Goal: Navigation & Orientation: Find specific page/section

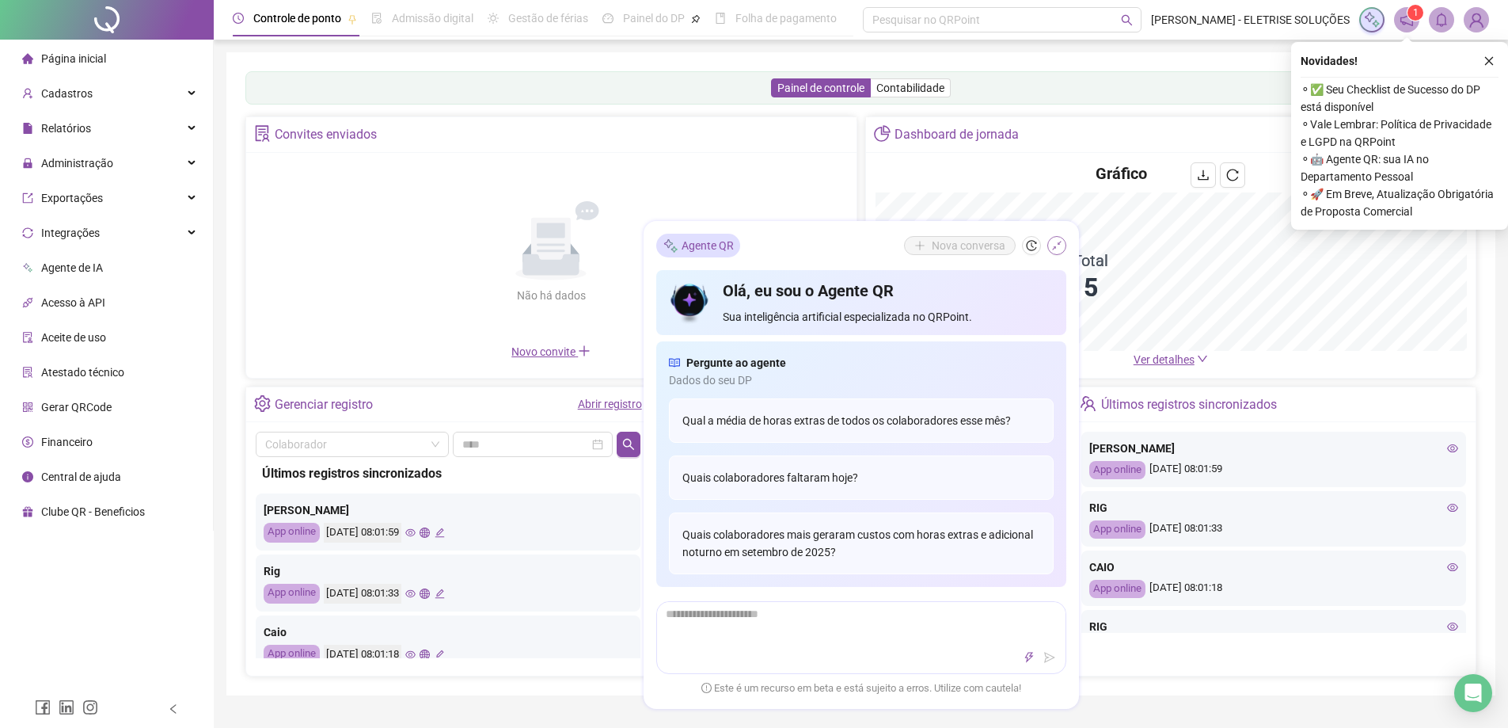
click at [1062, 242] on icon "shrink" at bounding box center [1056, 245] width 11 height 11
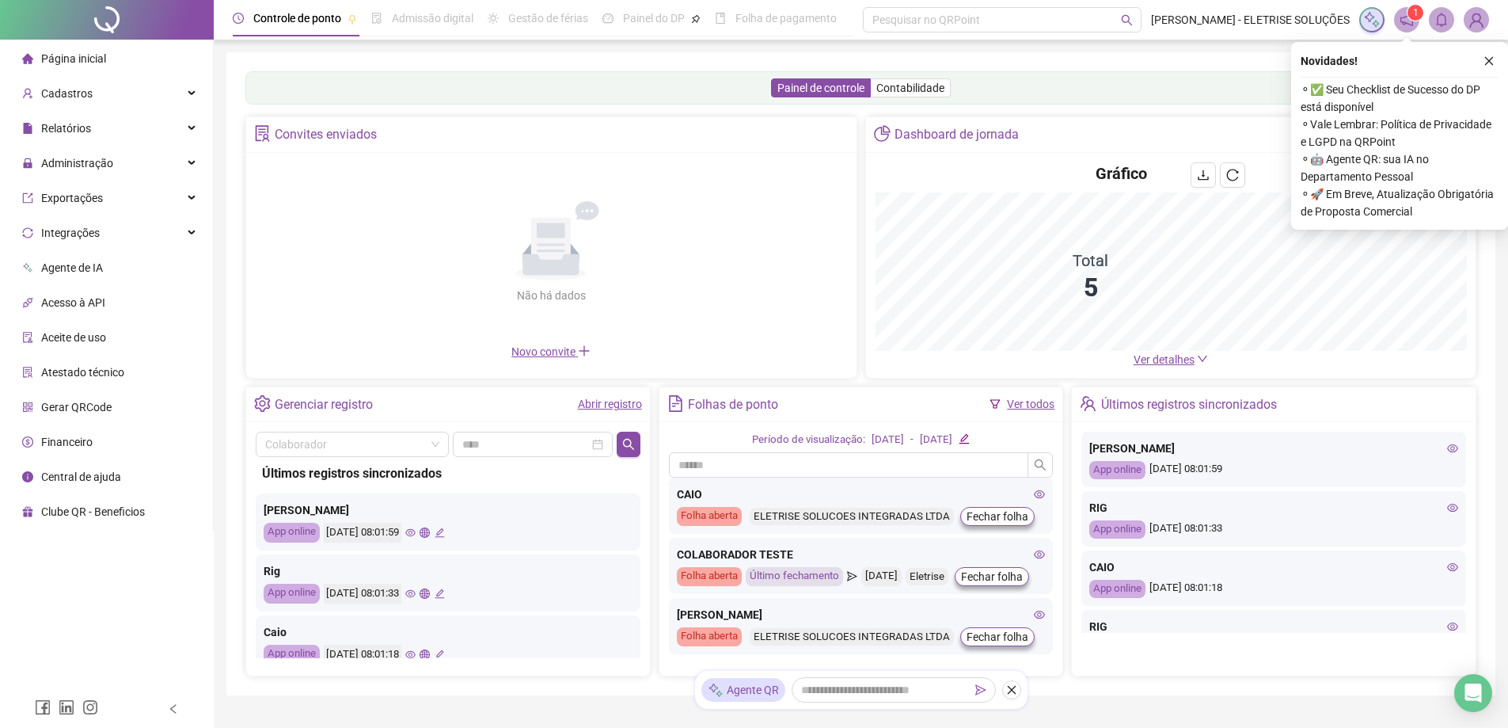
click at [1154, 359] on span "Ver detalhes" at bounding box center [1164, 359] width 61 height 13
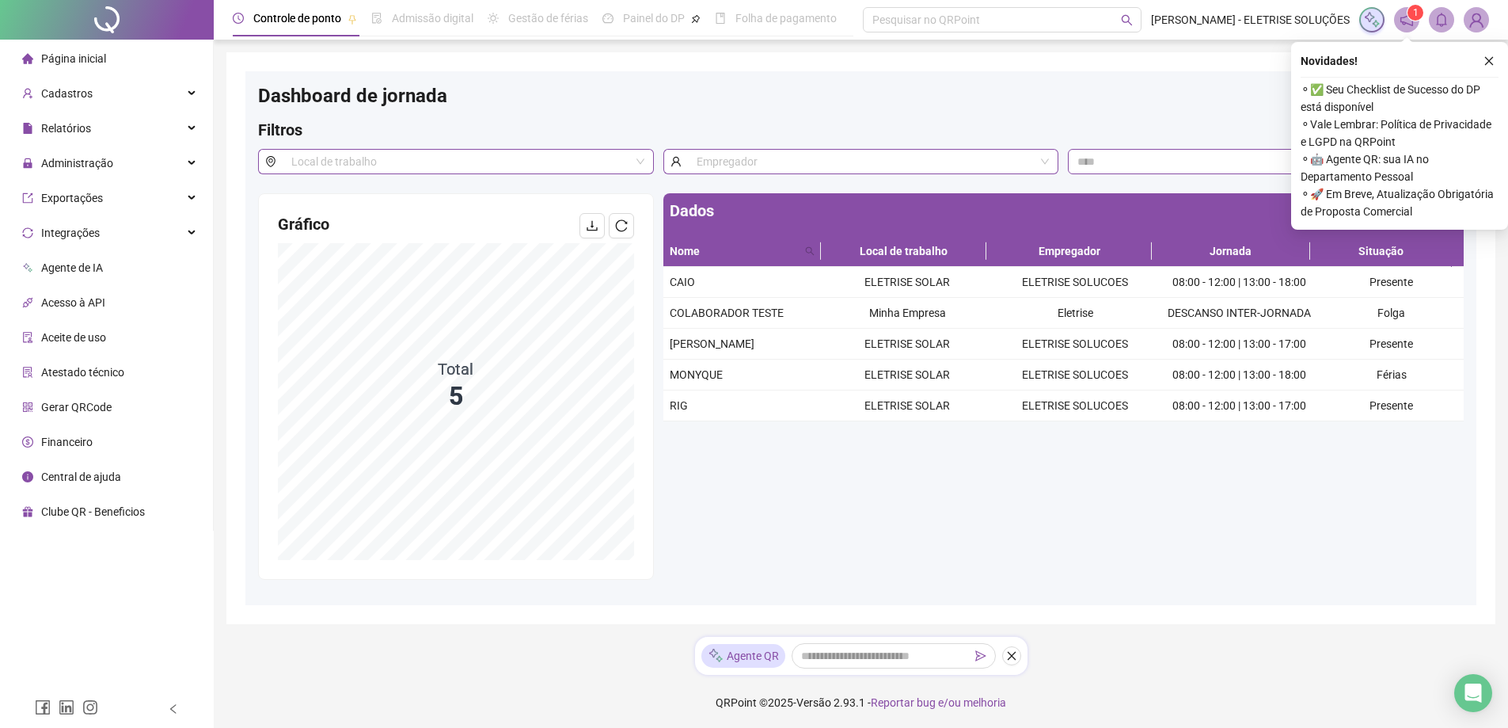
click at [112, 61] on li "Página inicial" at bounding box center [106, 59] width 207 height 32
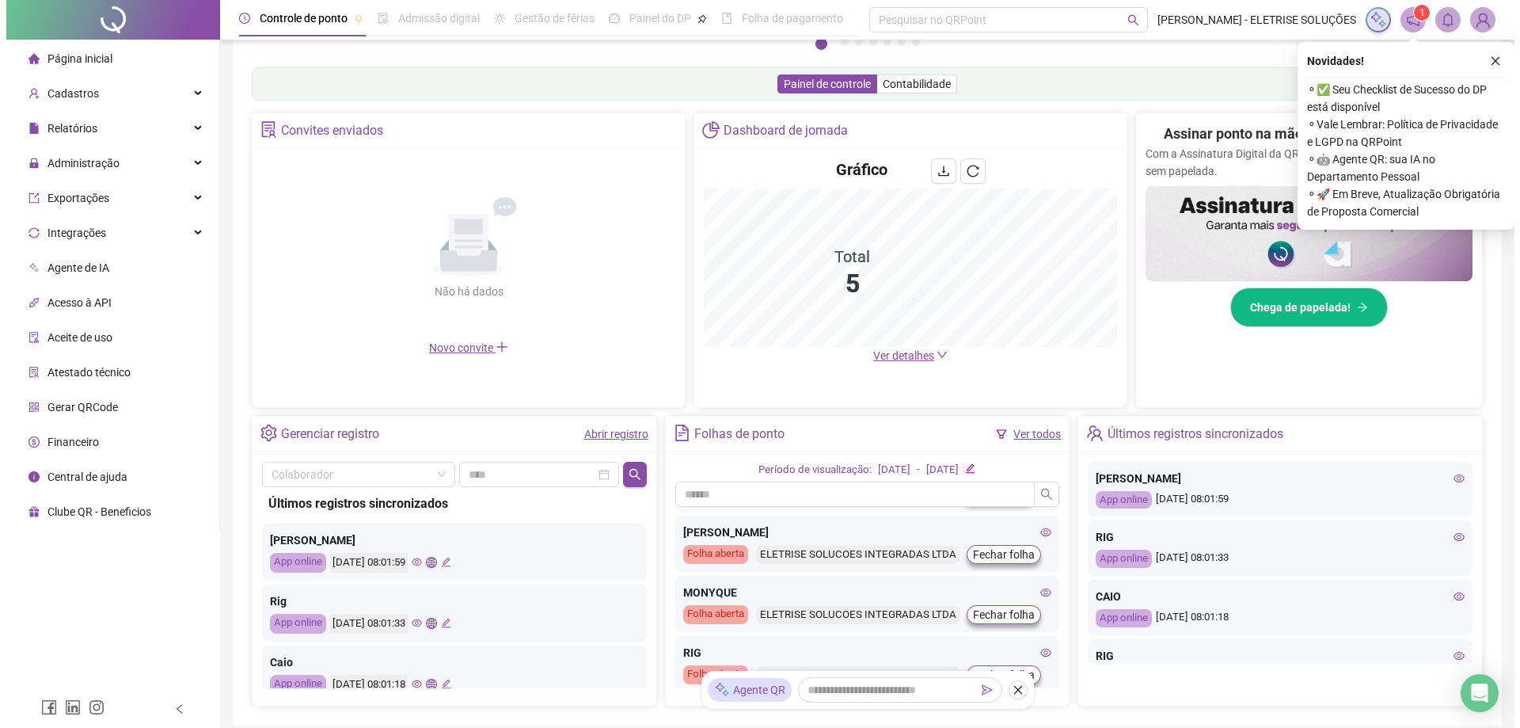
scroll to position [158, 0]
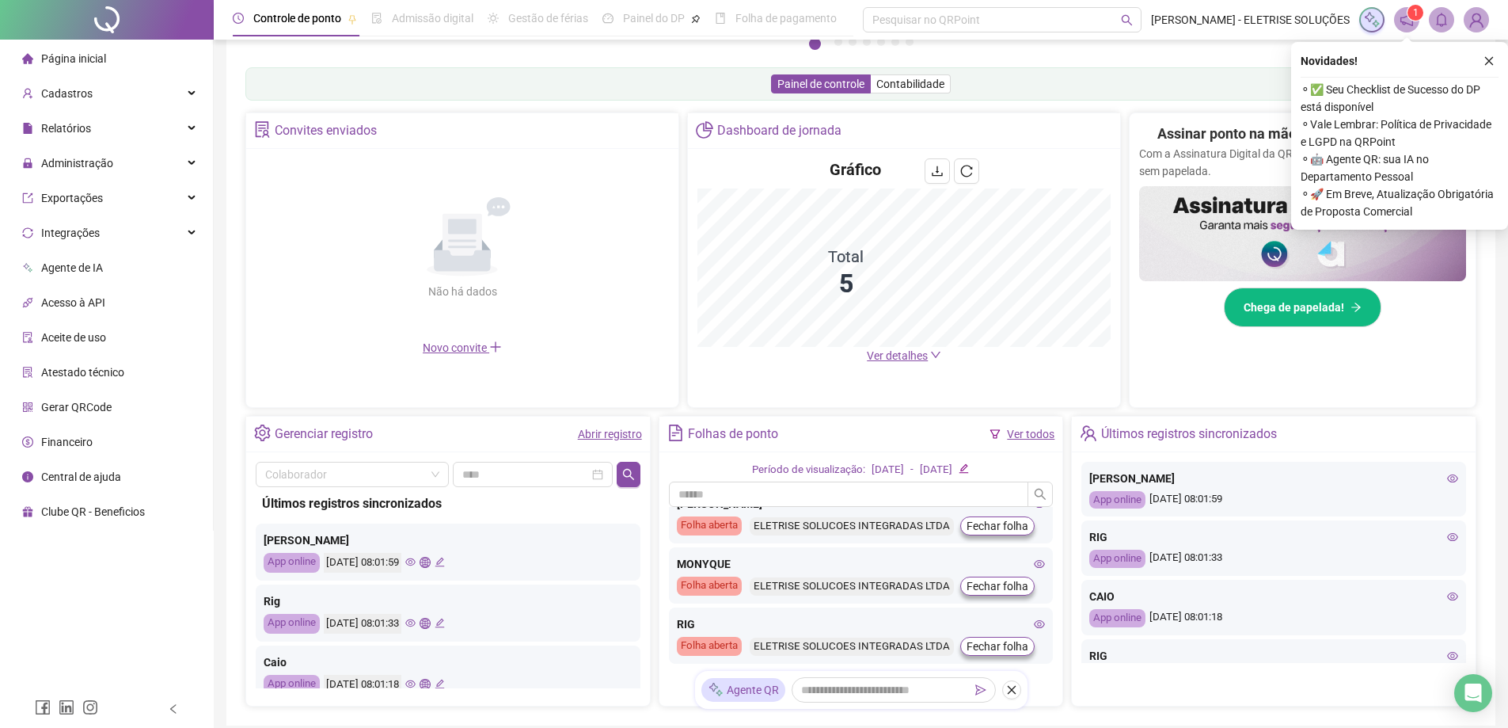
click at [416, 621] on icon "eye" at bounding box center [410, 623] width 10 height 10
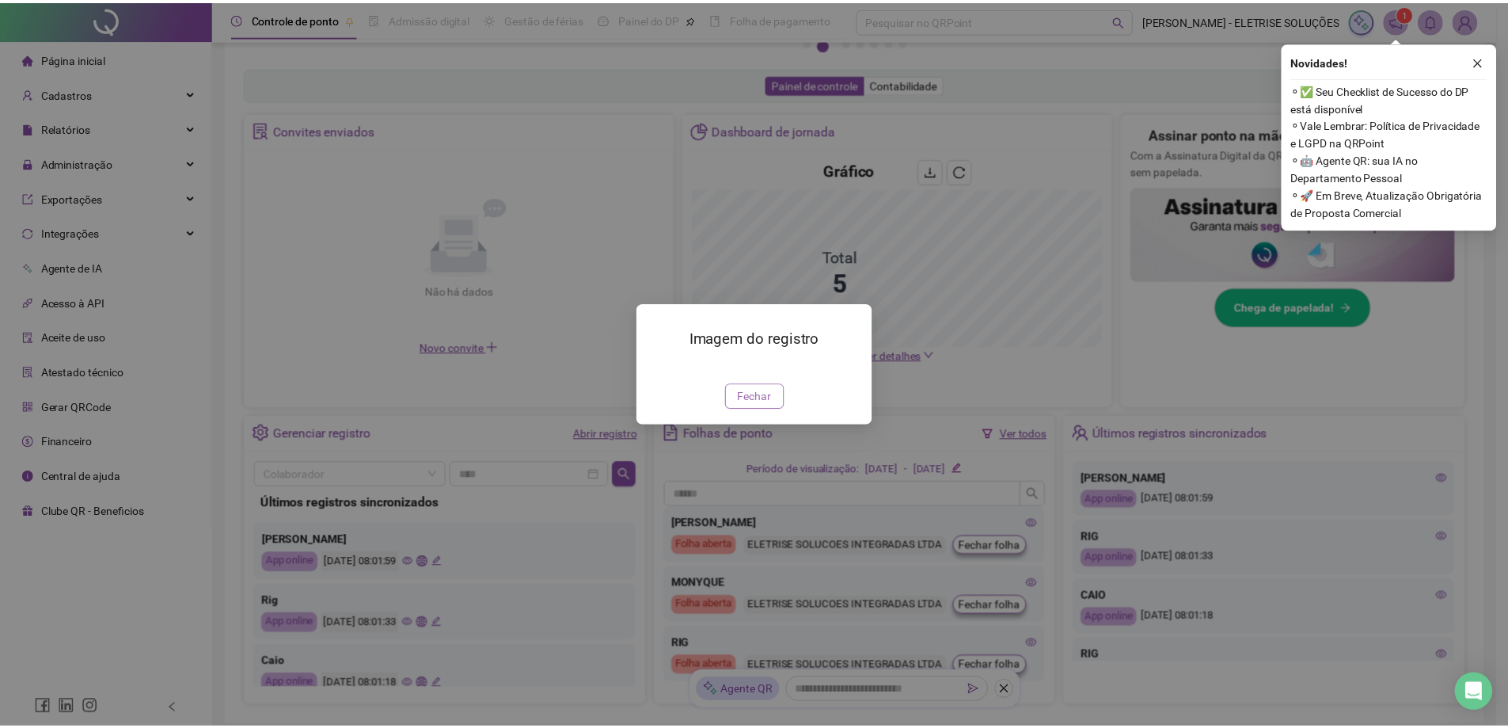
scroll to position [139, 0]
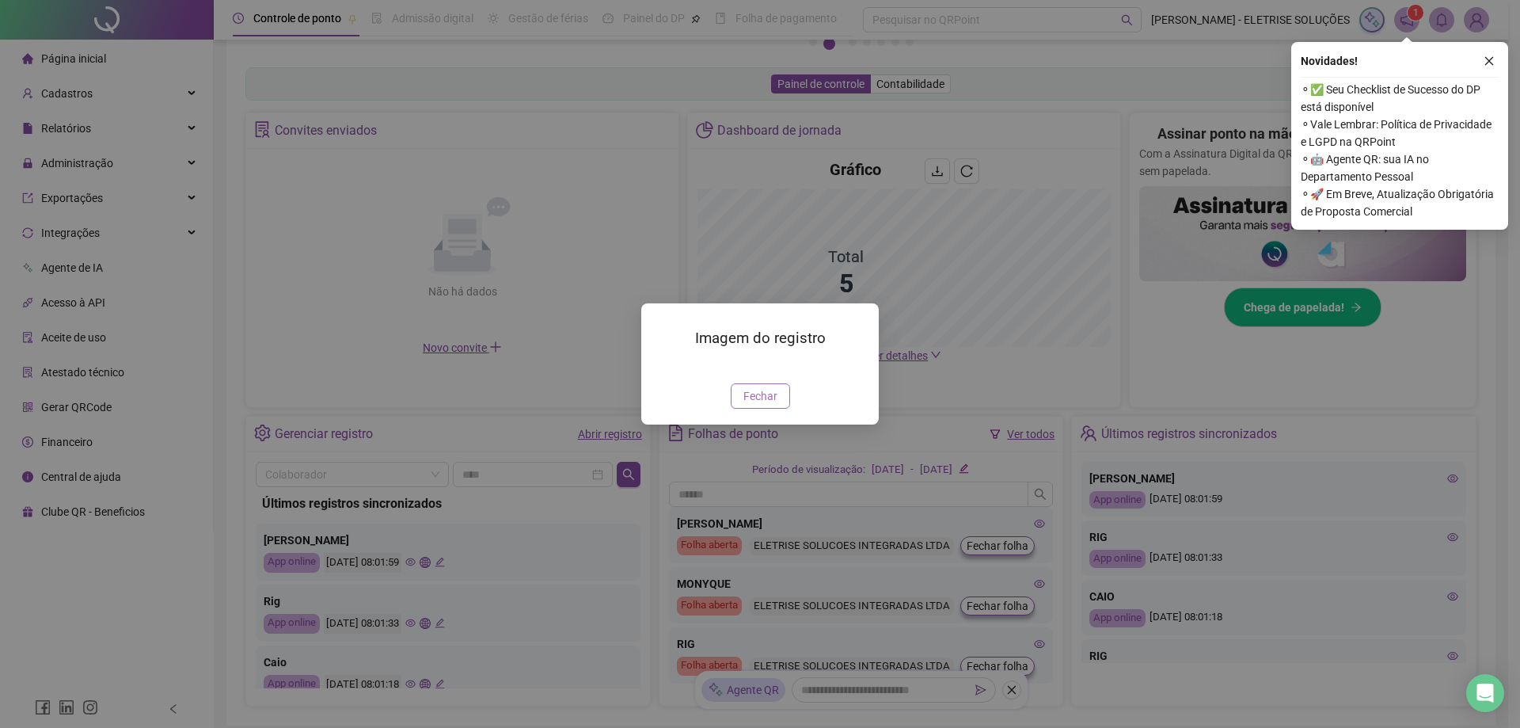
click at [776, 405] on span "Fechar" at bounding box center [760, 395] width 34 height 17
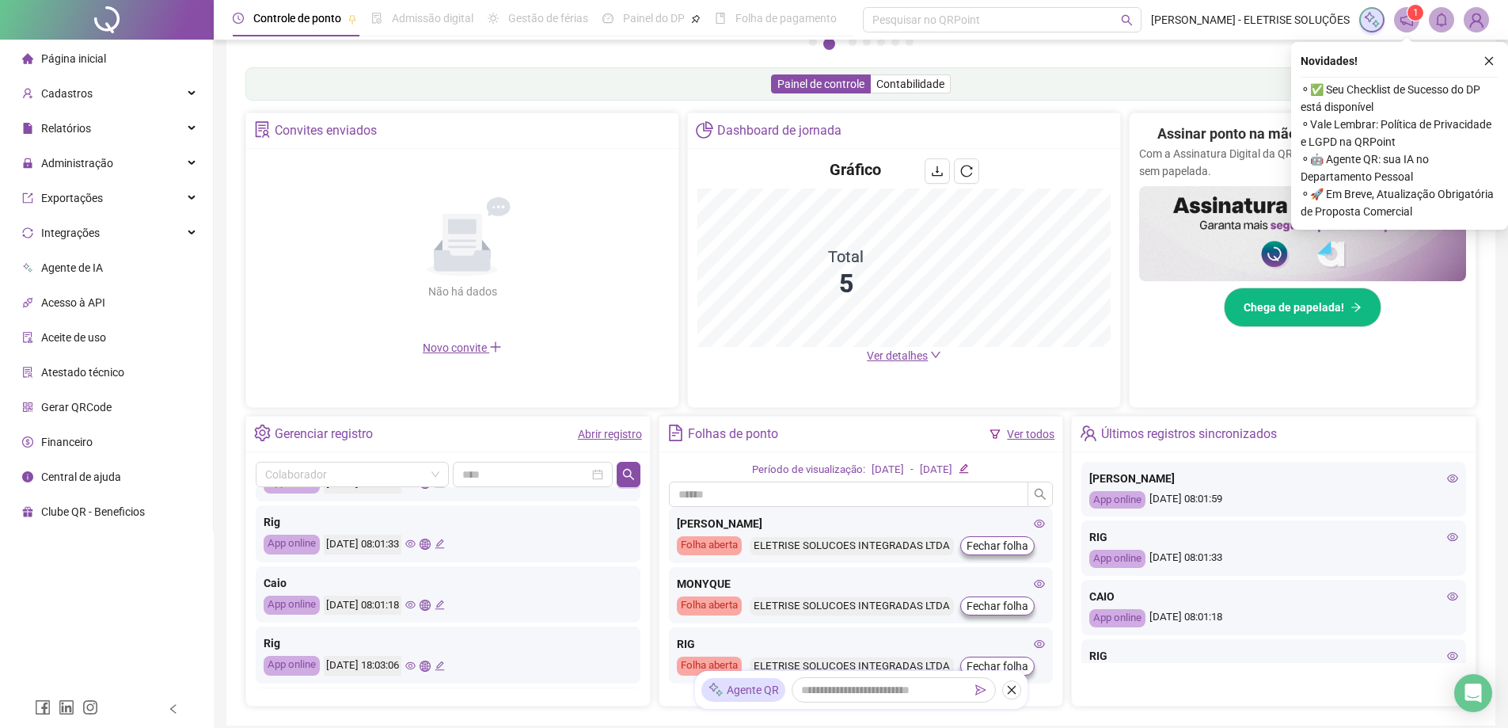
scroll to position [0, 0]
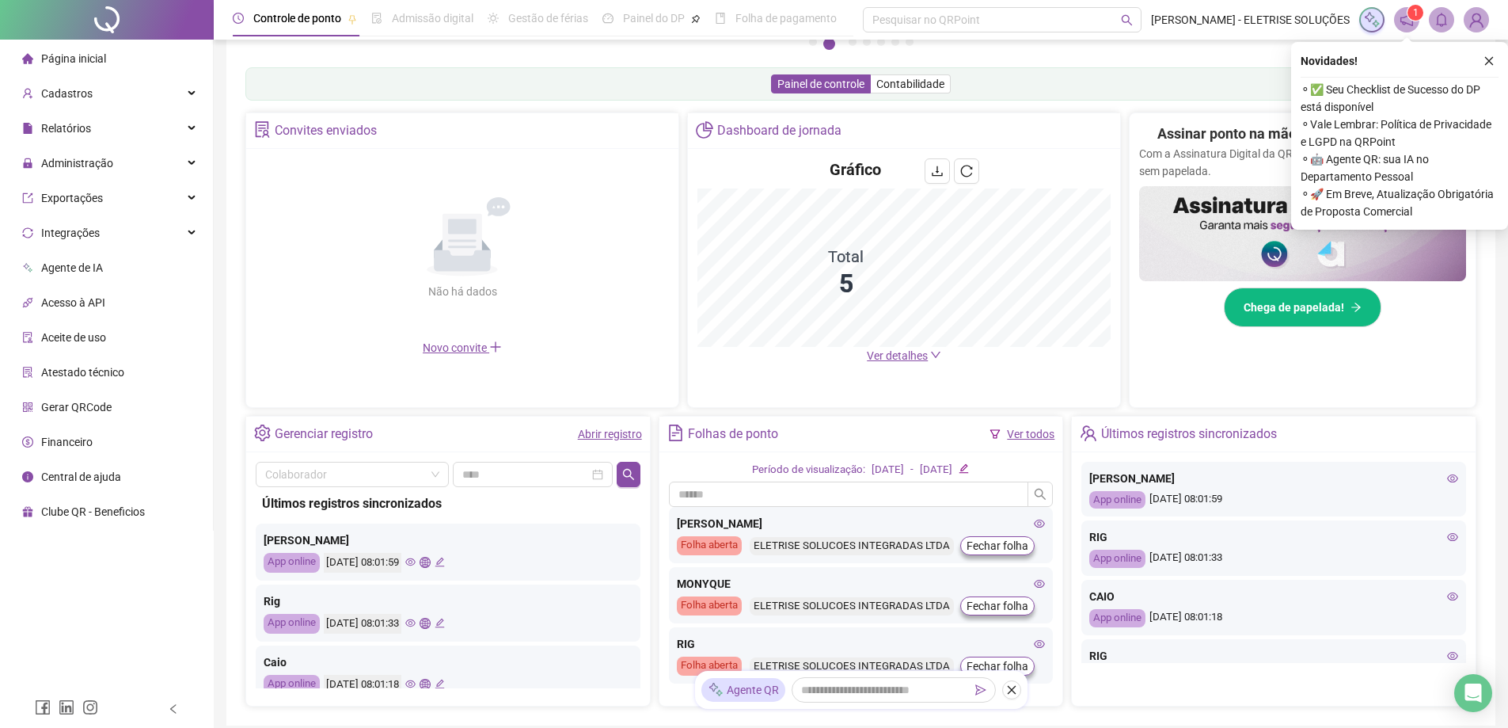
click at [416, 561] on icon "eye" at bounding box center [410, 562] width 10 height 10
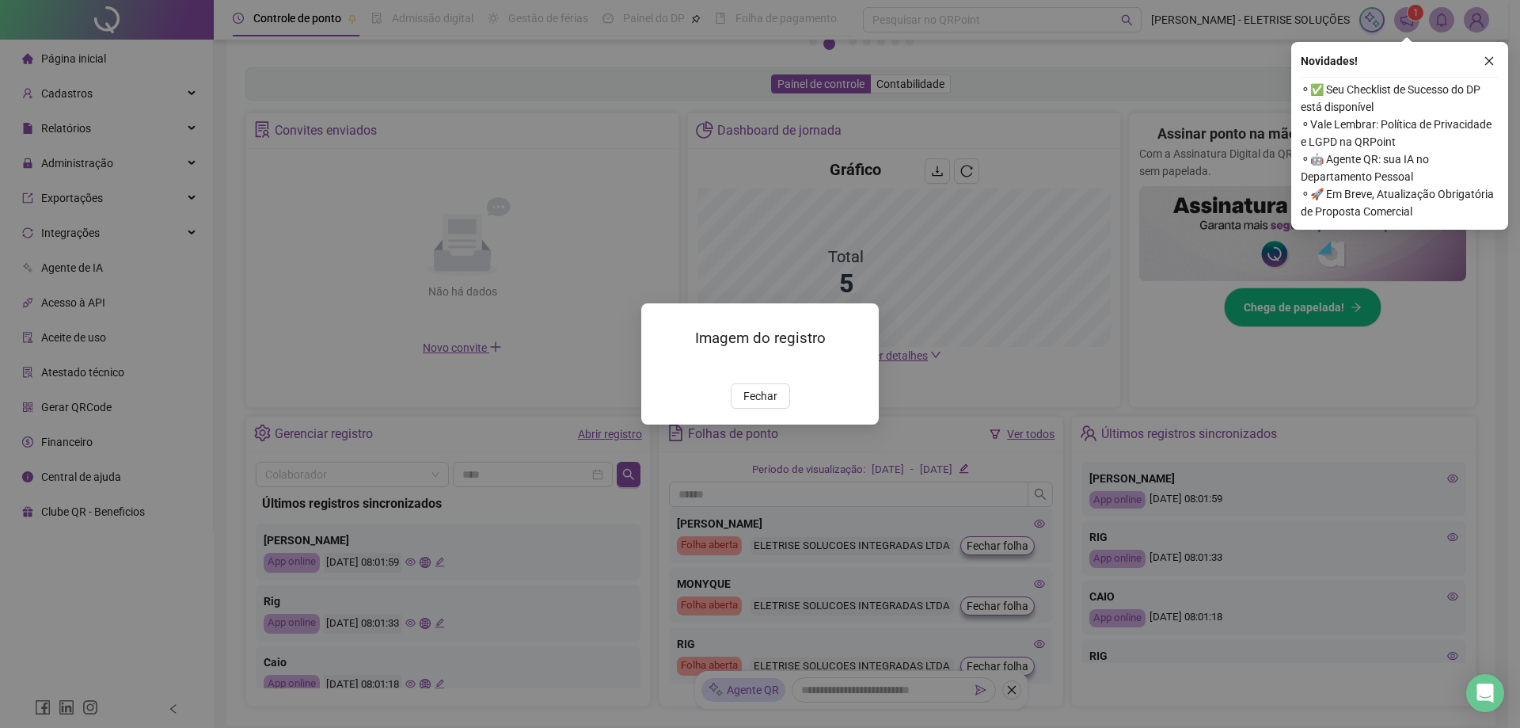
drag, startPoint x: 776, startPoint y: 488, endPoint x: 740, endPoint y: 510, distance: 42.6
click at [776, 405] on span "Fechar" at bounding box center [760, 395] width 34 height 17
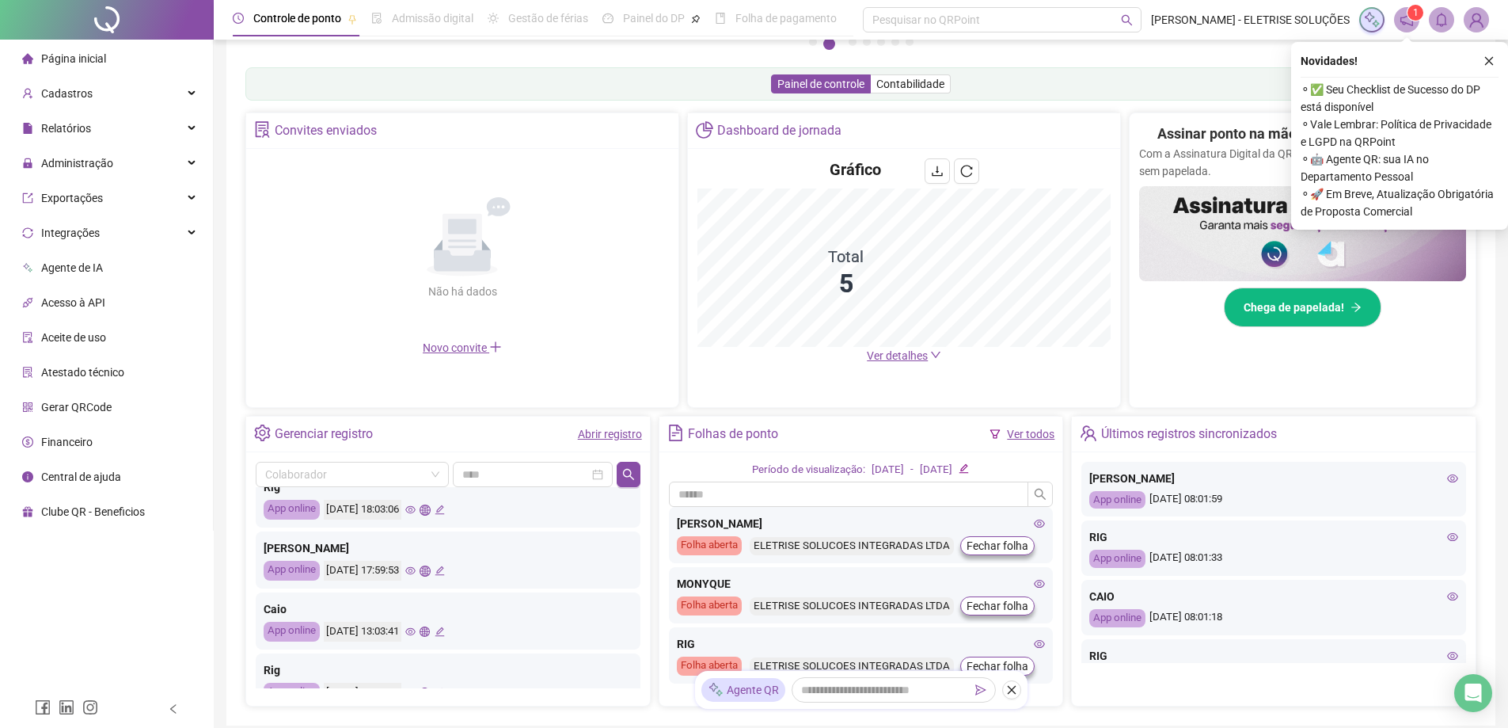
scroll to position [238, 0]
click at [416, 629] on icon "eye" at bounding box center [410, 629] width 10 height 8
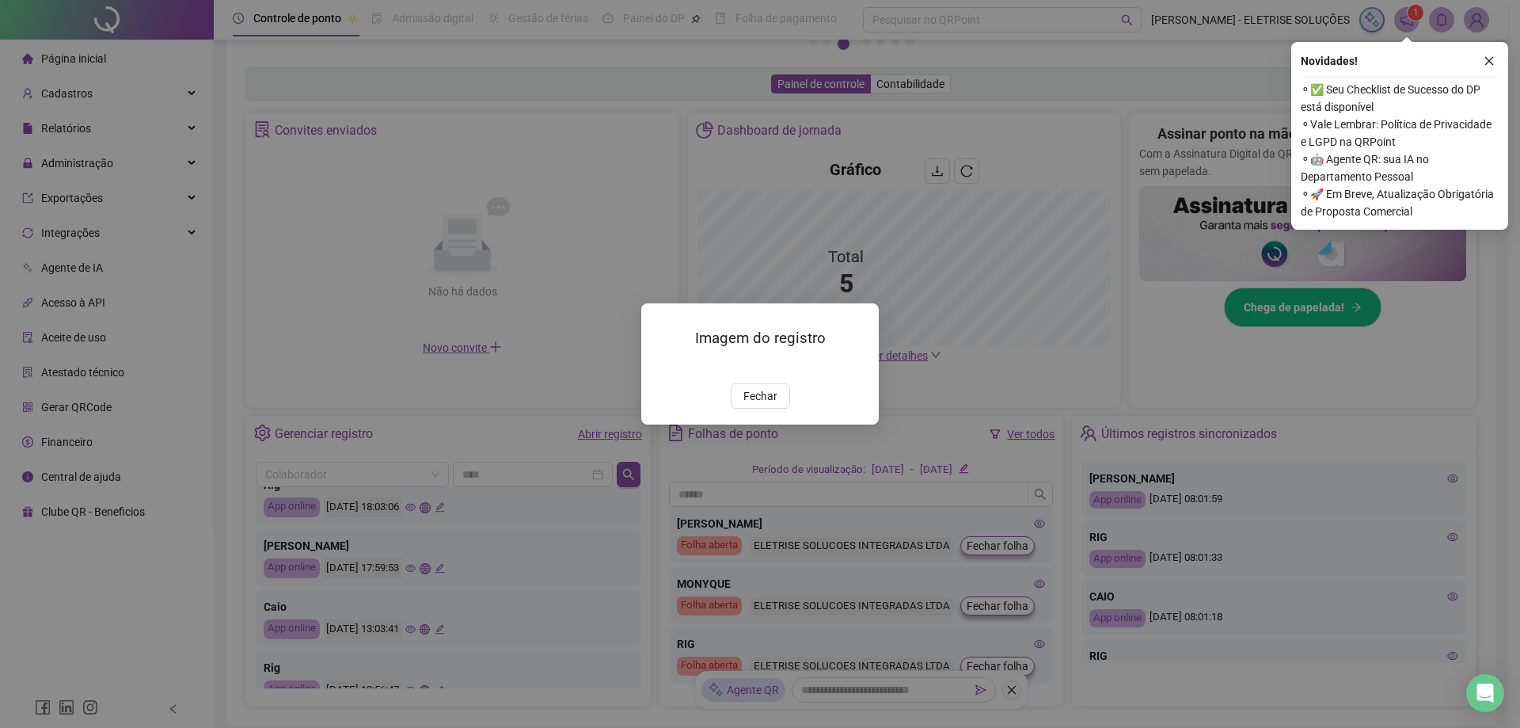
click at [787, 409] on button "Fechar" at bounding box center [760, 395] width 59 height 25
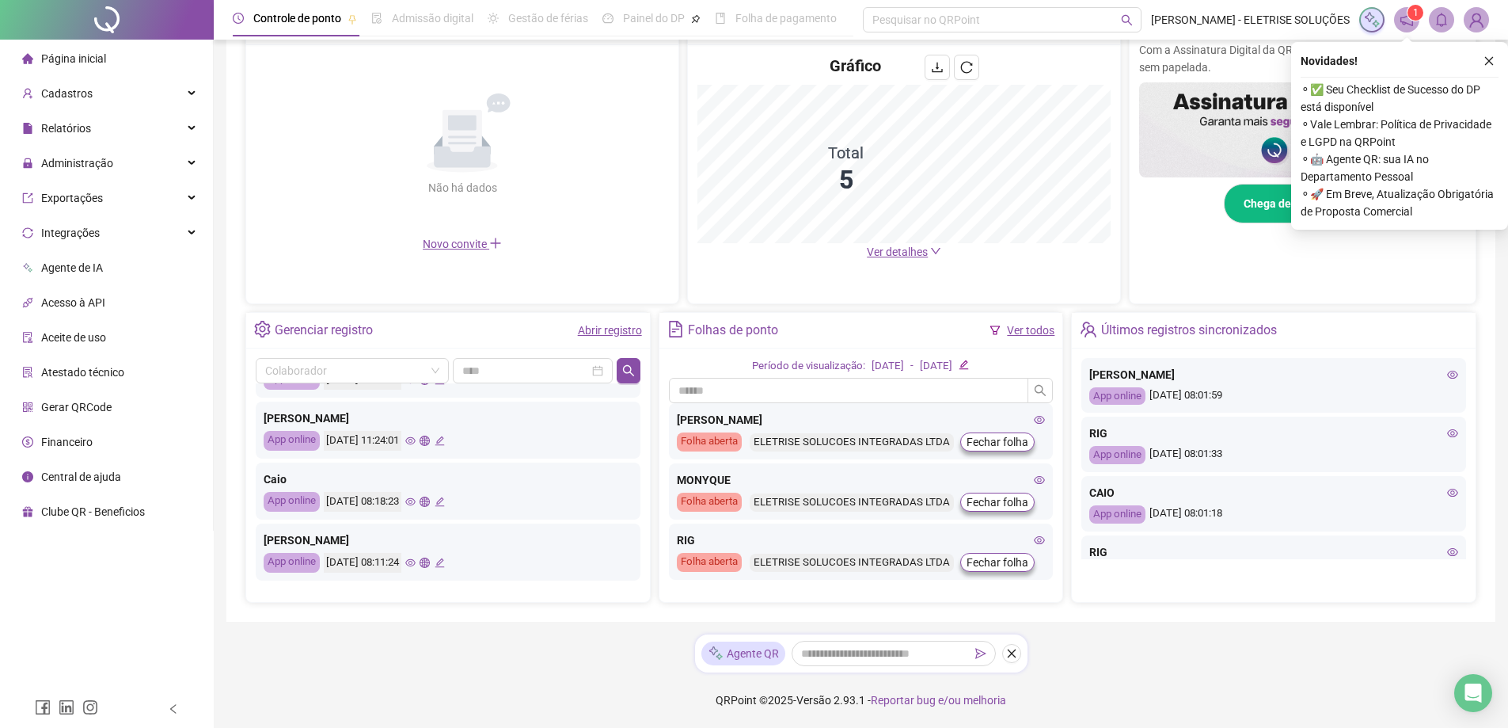
scroll to position [633, 0]
